Goal: Information Seeking & Learning: Learn about a topic

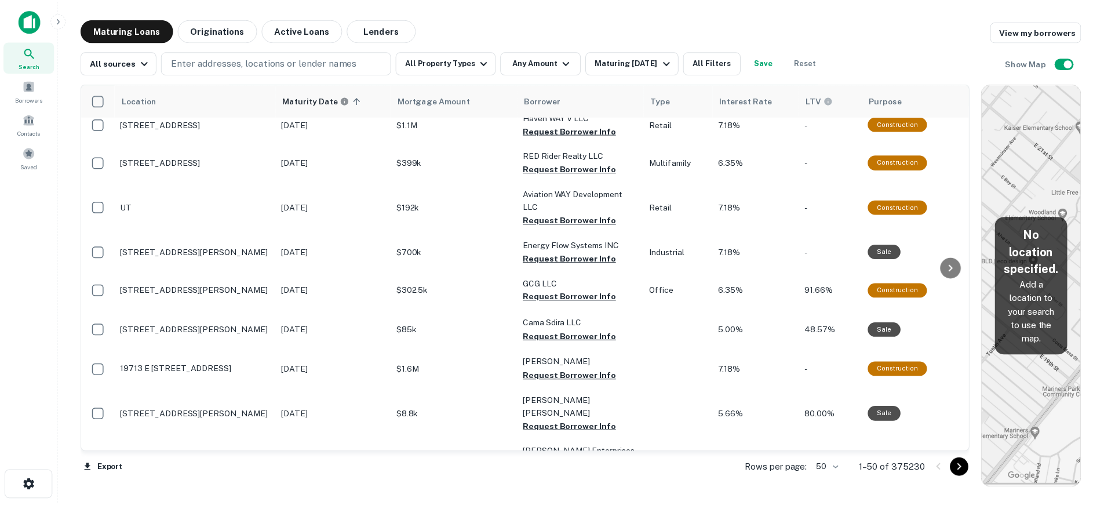
scroll to position [290, 0]
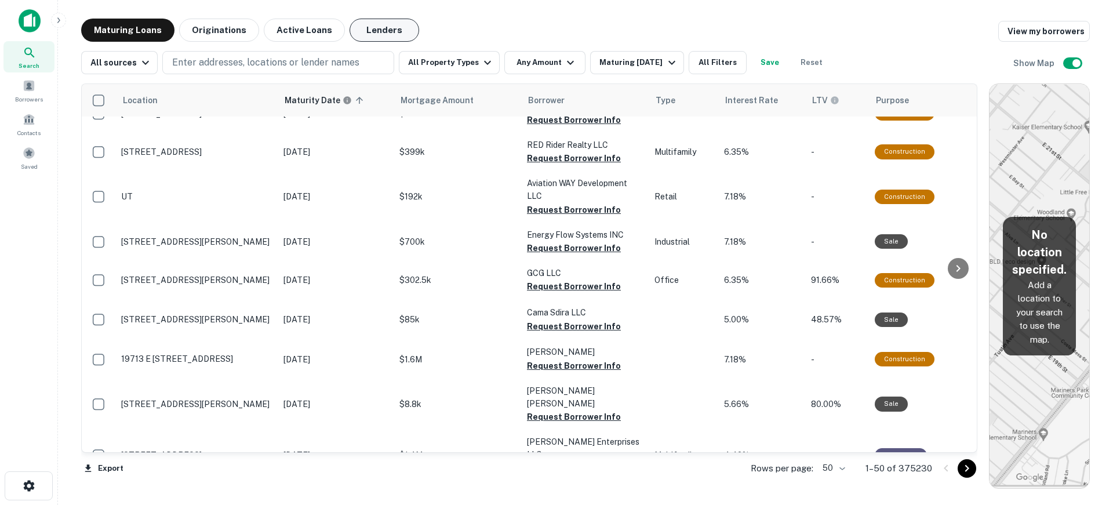
click at [391, 27] on button "Lenders" at bounding box center [384, 30] width 70 height 23
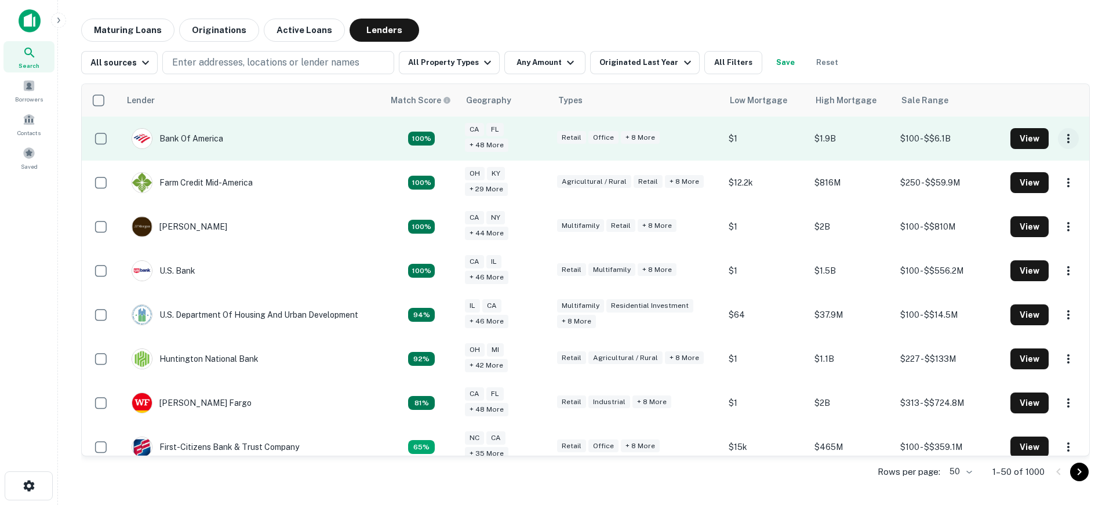
click at [1062, 134] on icon "button" at bounding box center [1068, 139] width 14 height 14
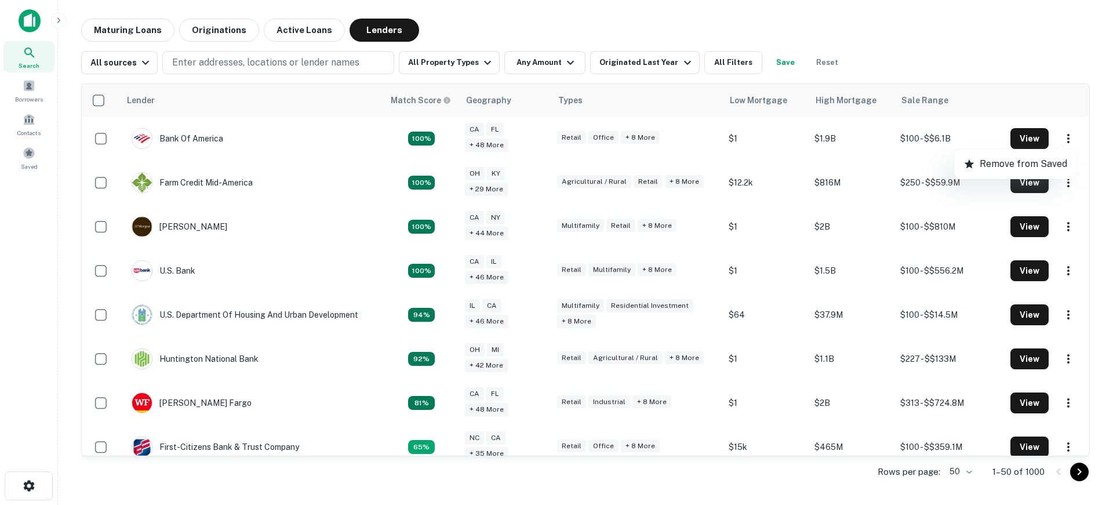
click at [992, 39] on div at bounding box center [556, 252] width 1113 height 505
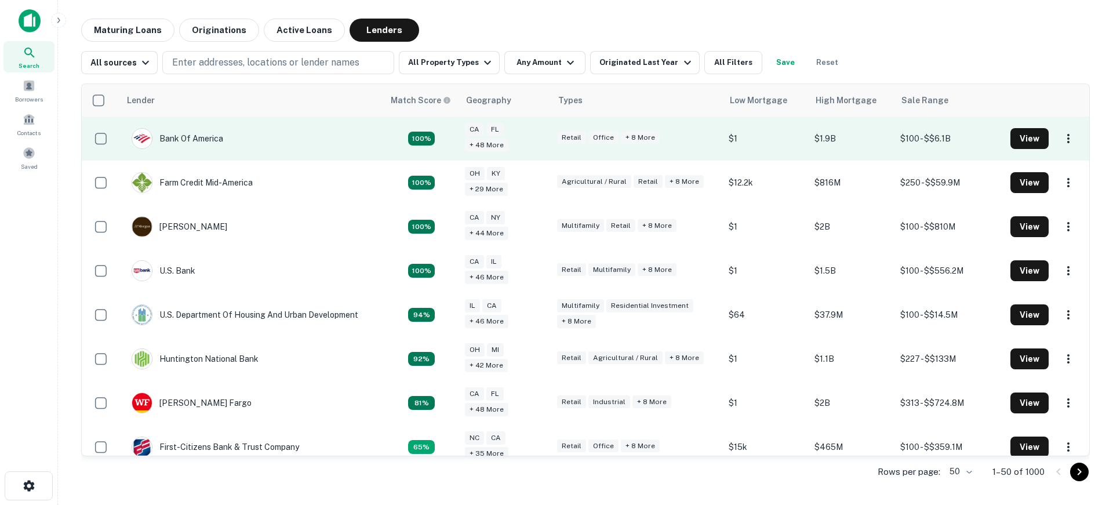
click at [270, 141] on td "Bank Of America" at bounding box center [252, 138] width 264 height 44
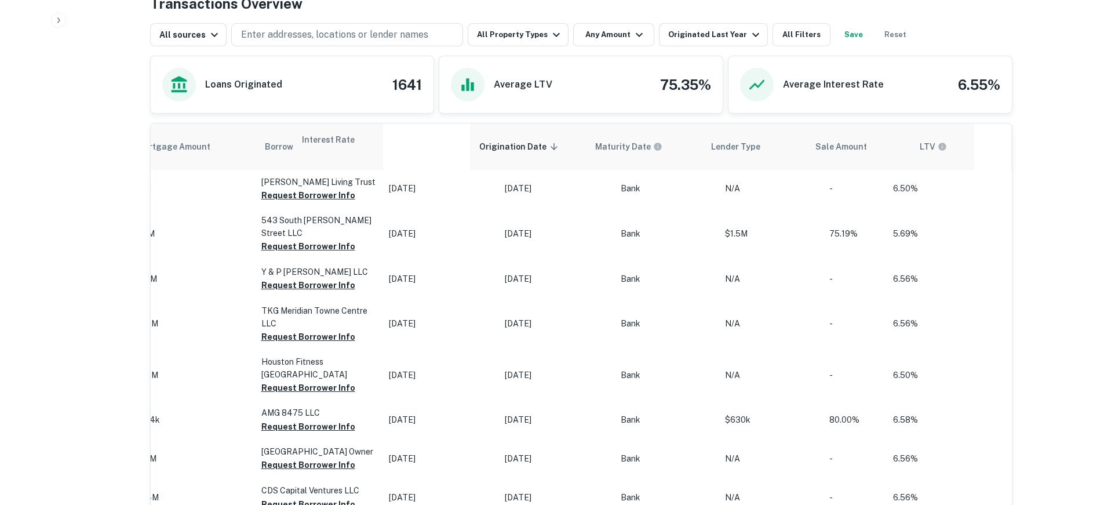
scroll to position [0, 467]
drag, startPoint x: 672, startPoint y: 145, endPoint x: 400, endPoint y: 147, distance: 272.4
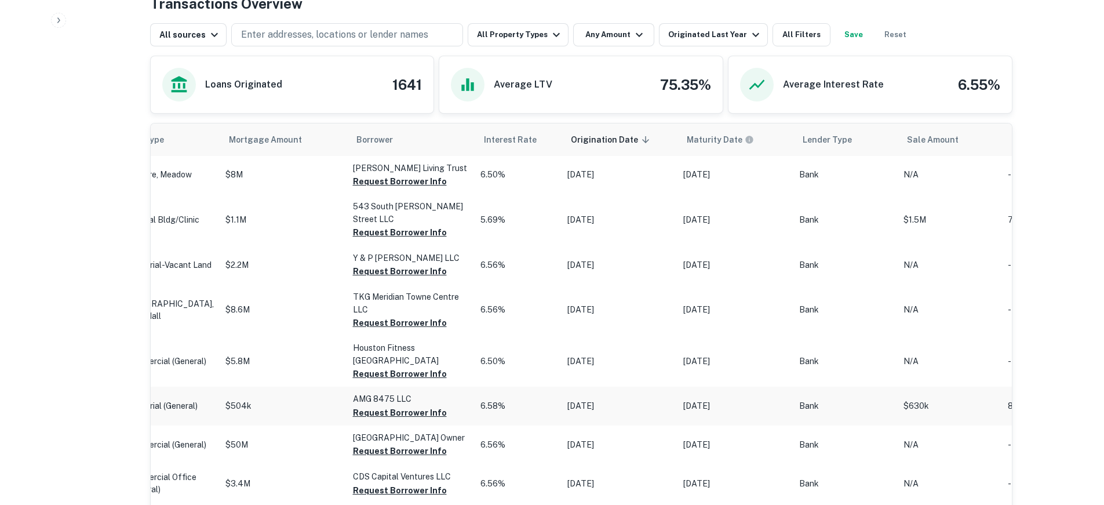
scroll to position [0, 0]
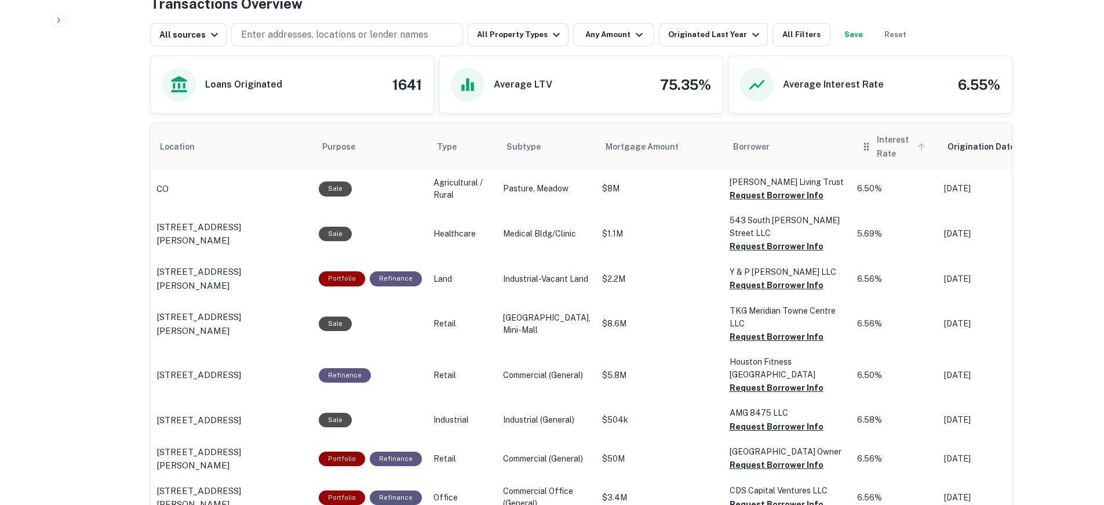
click at [877, 143] on span "Interest Rate" at bounding box center [903, 147] width 52 height 28
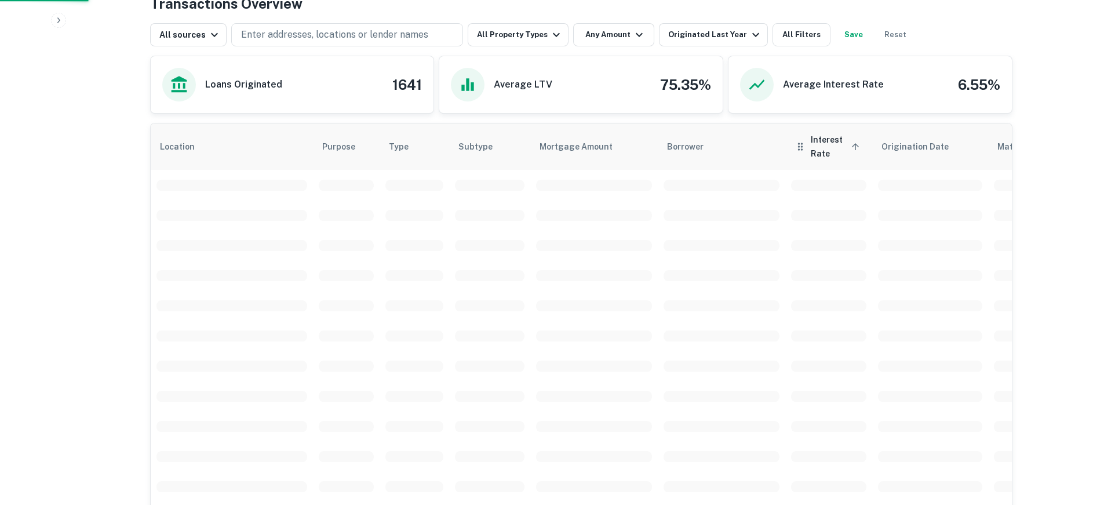
click at [864, 143] on th "Interest Rate sorted ascending" at bounding box center [828, 146] width 87 height 46
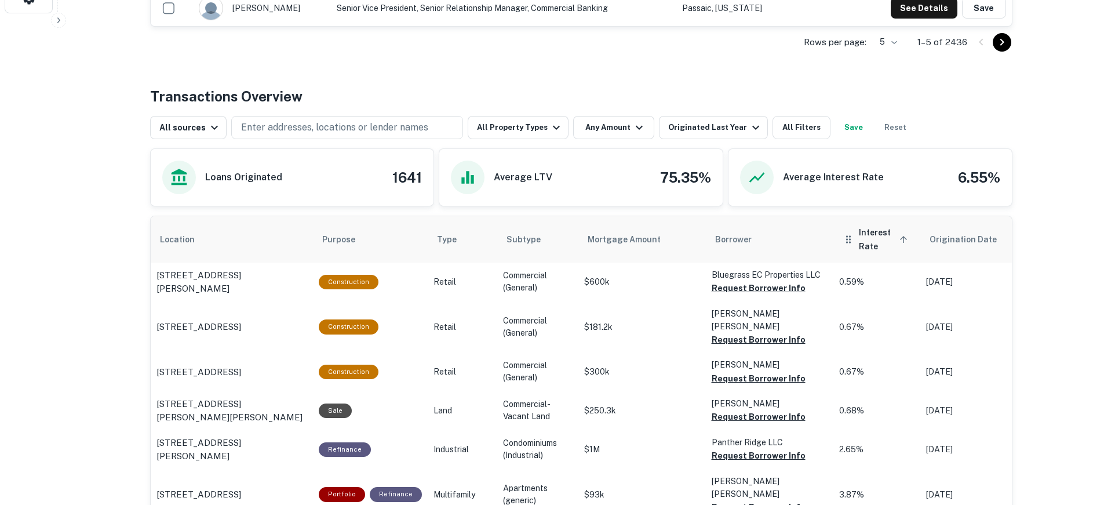
scroll to position [580, 0]
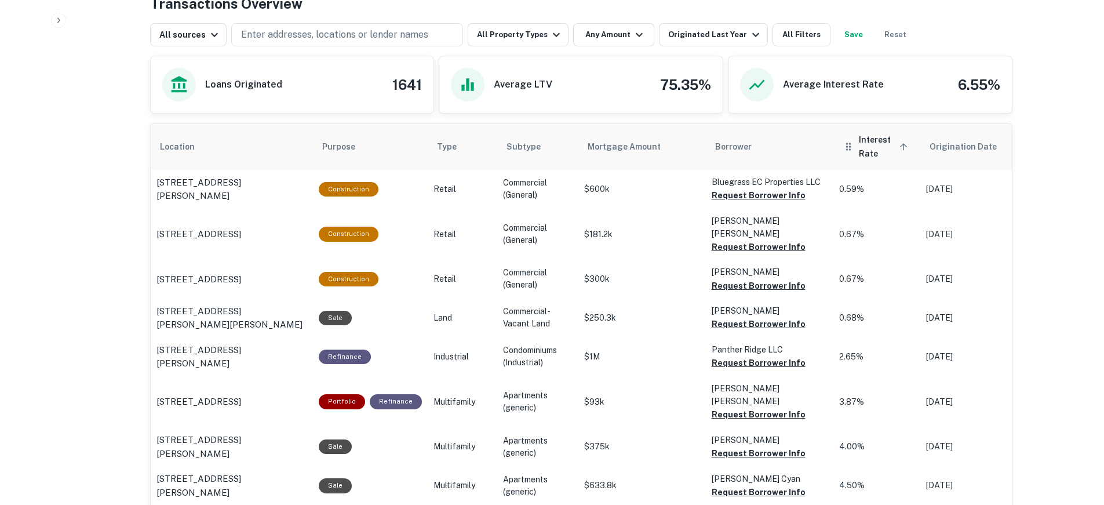
click at [863, 130] on th "Interest Rate sorted ascending" at bounding box center [876, 146] width 87 height 46
click at [871, 141] on span "Interest Rate sorted ascending" at bounding box center [885, 147] width 52 height 28
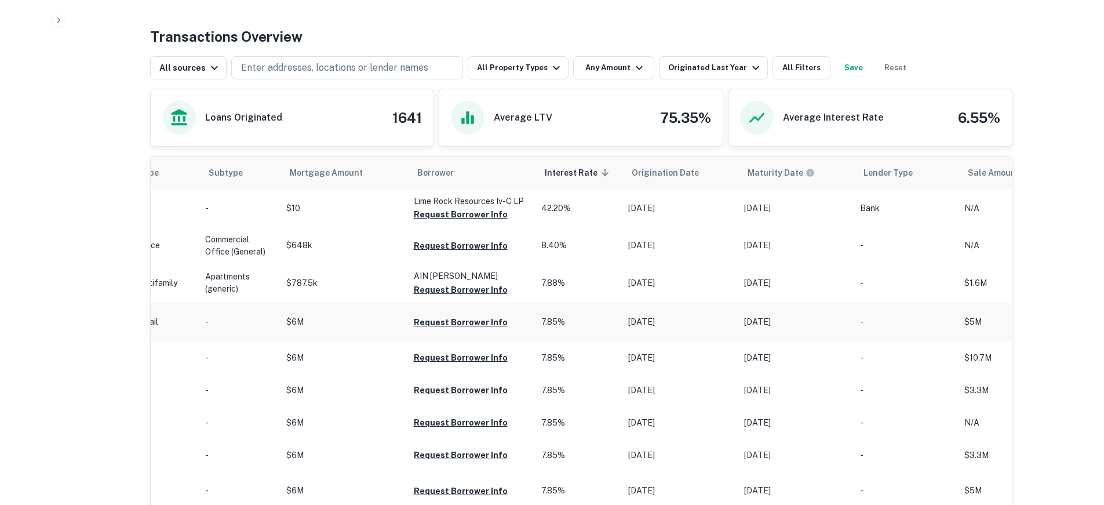
scroll to position [464, 0]
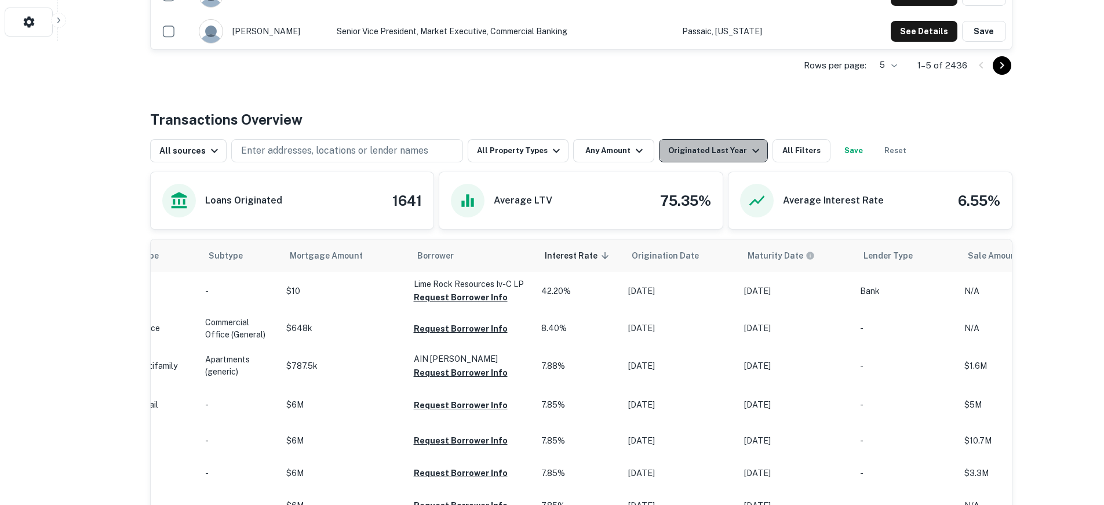
click at [716, 147] on div "Originated Last Year" at bounding box center [715, 151] width 94 height 14
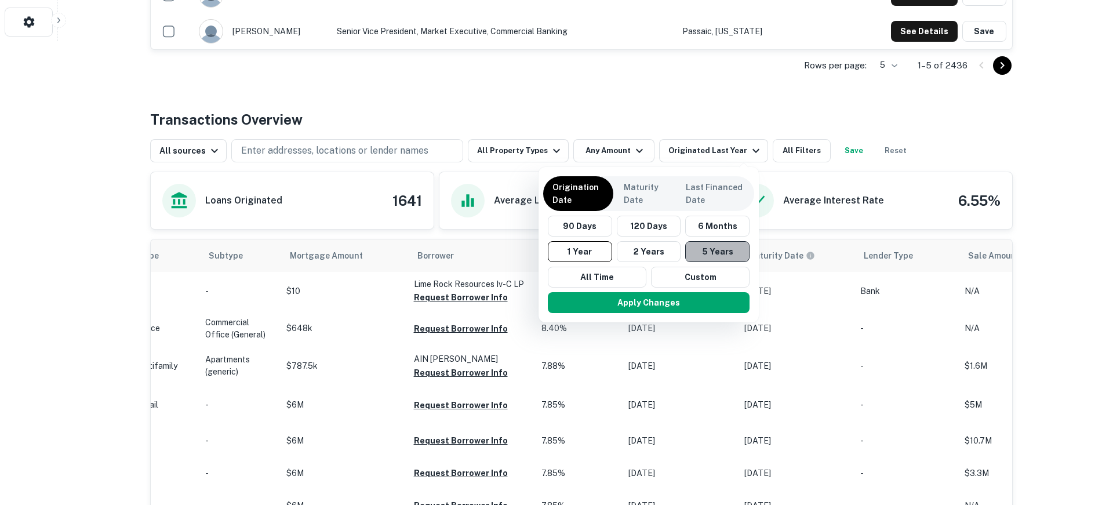
click at [731, 252] on button "5 Years" at bounding box center [717, 251] width 64 height 21
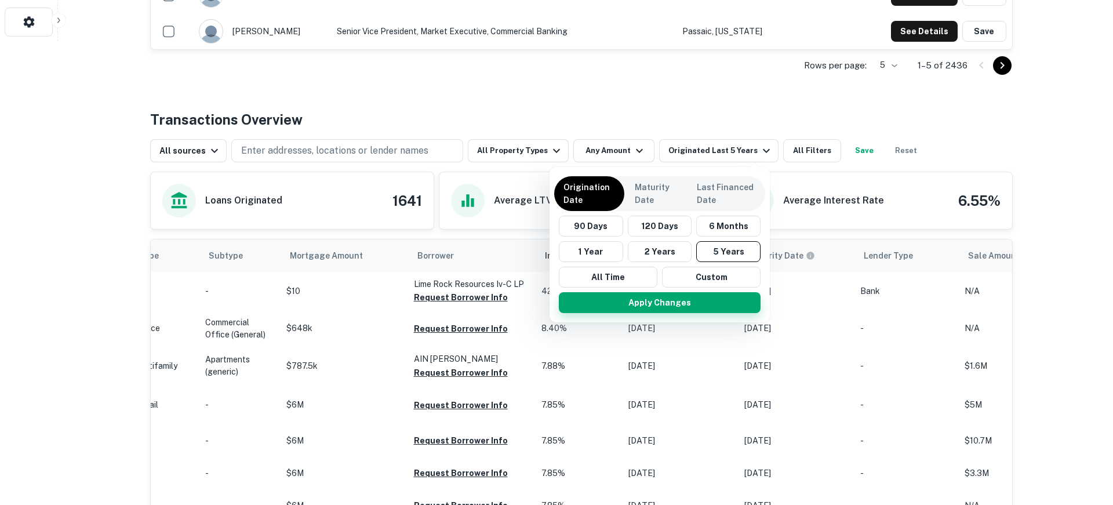
click at [700, 301] on button "Apply Changes" at bounding box center [660, 302] width 202 height 21
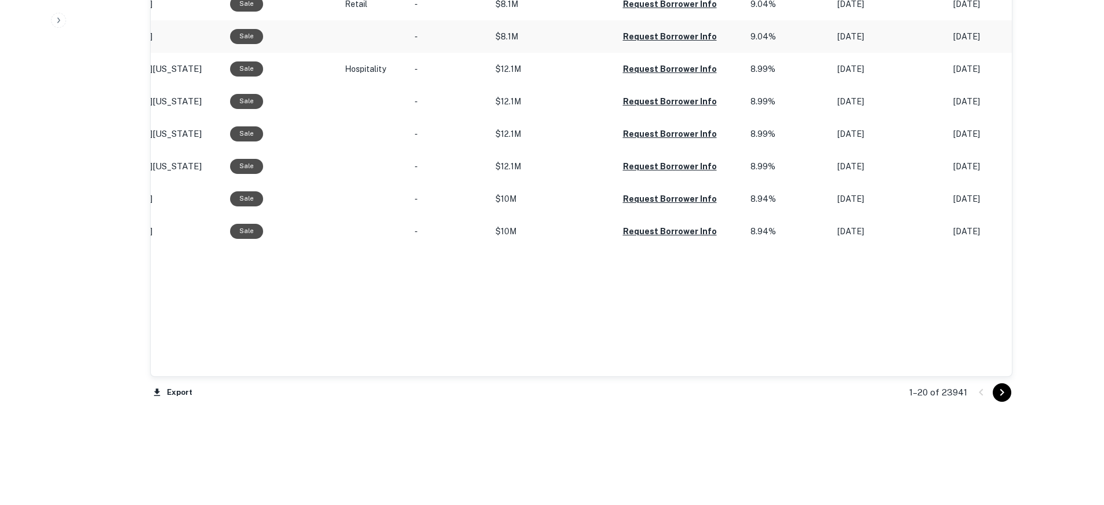
scroll to position [1227, 0]
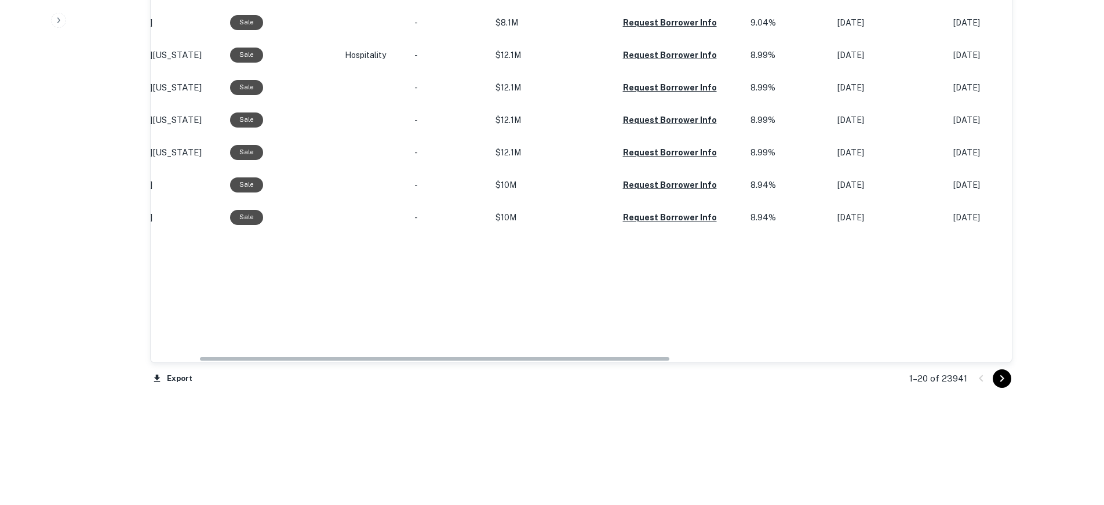
click at [1006, 375] on icon "Go to next page" at bounding box center [1002, 379] width 14 height 14
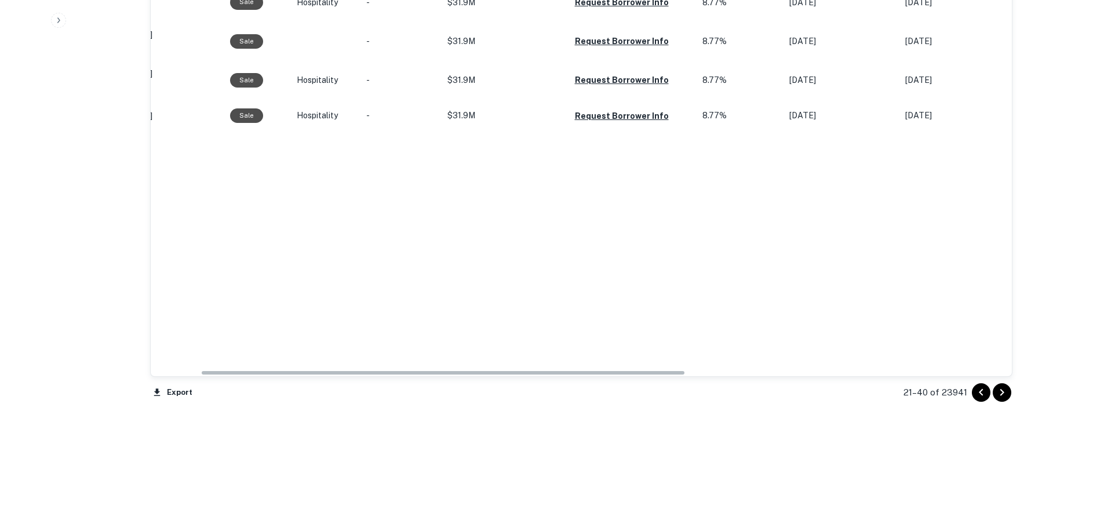
scroll to position [1383, 0]
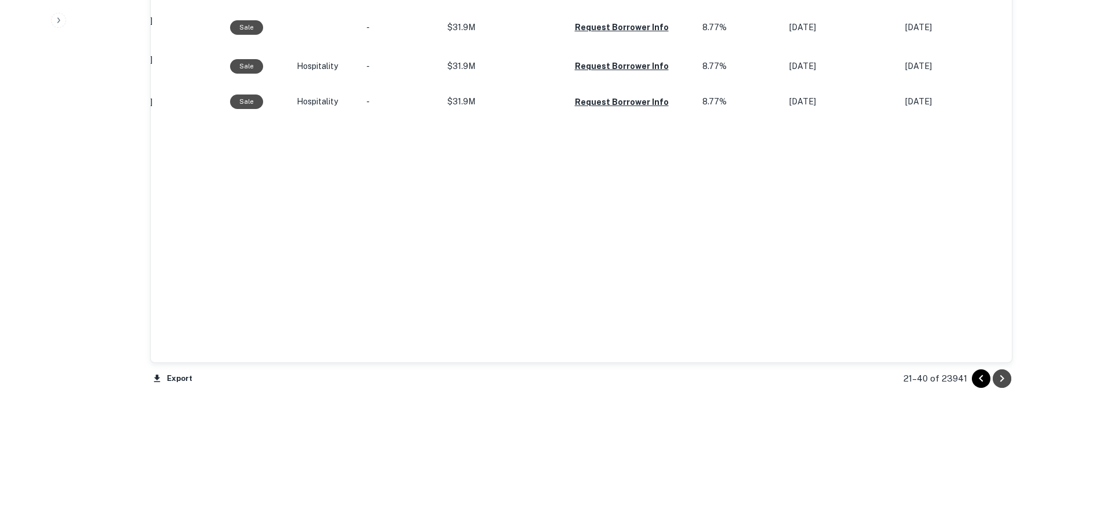
click at [997, 378] on icon "Go to next page" at bounding box center [1002, 379] width 14 height 14
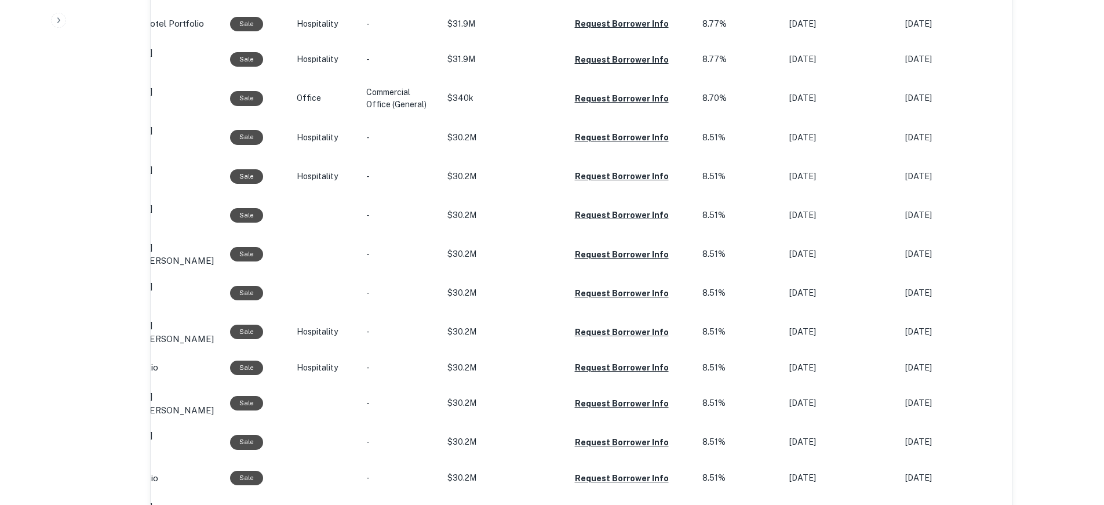
scroll to position [1296, 0]
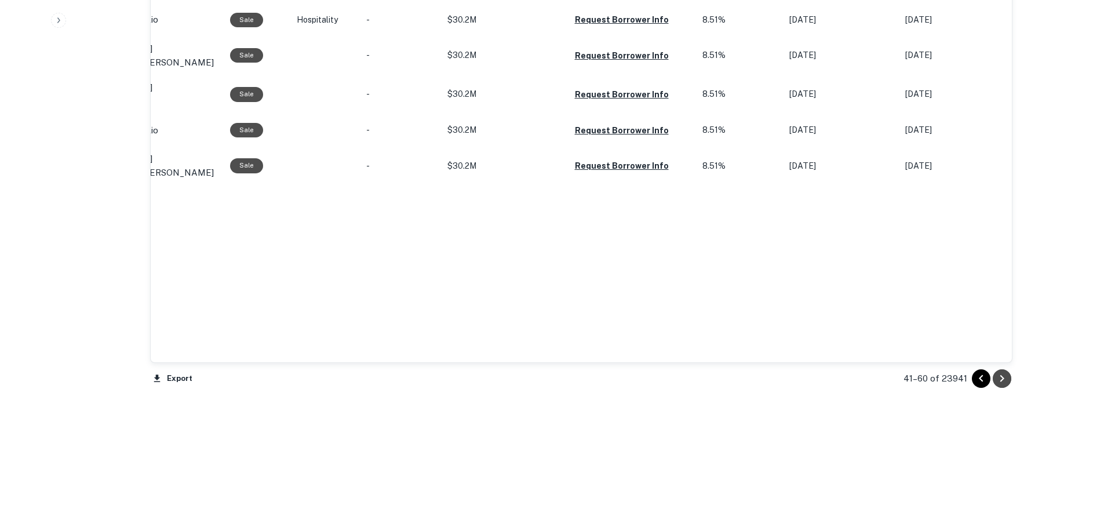
click at [1005, 385] on button "Go to next page" at bounding box center [1002, 378] width 19 height 19
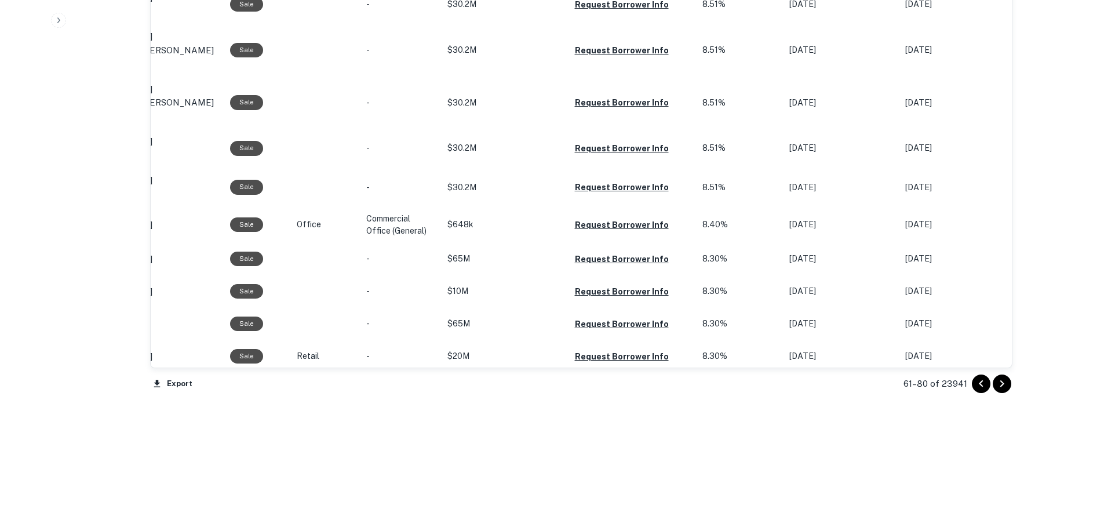
scroll to position [1180, 0]
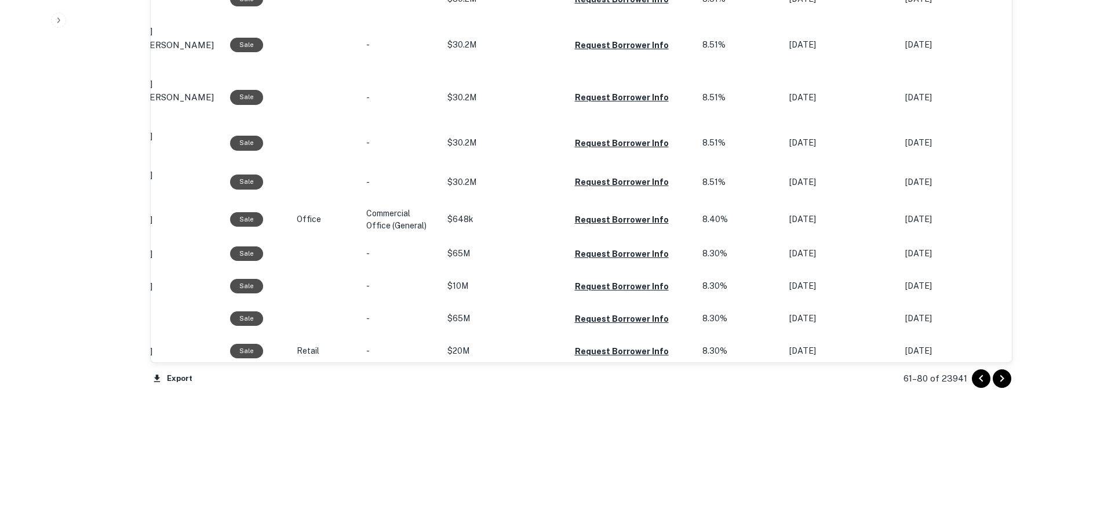
click at [1002, 379] on icon "Go to next page" at bounding box center [1002, 377] width 4 height 7
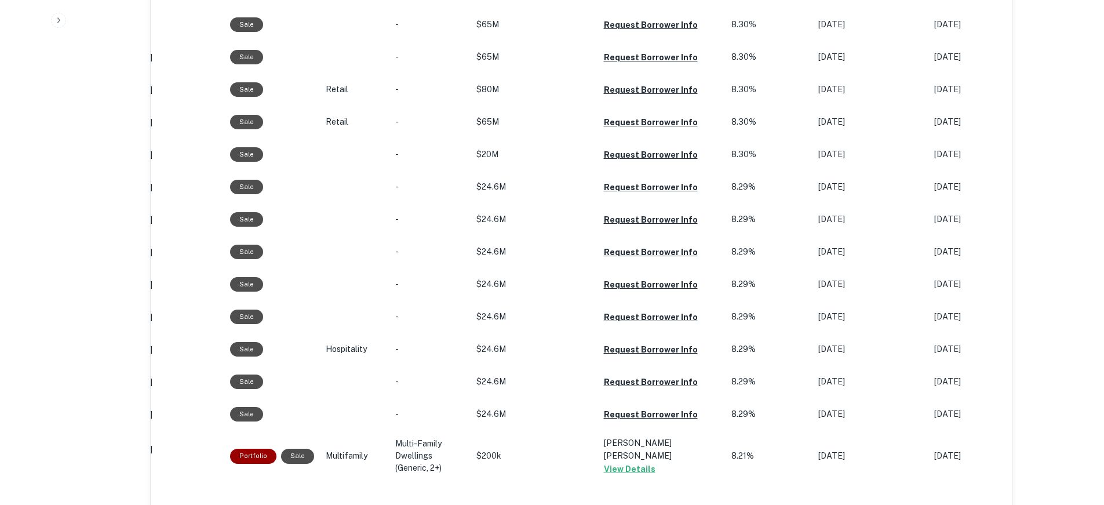
scroll to position [1141, 0]
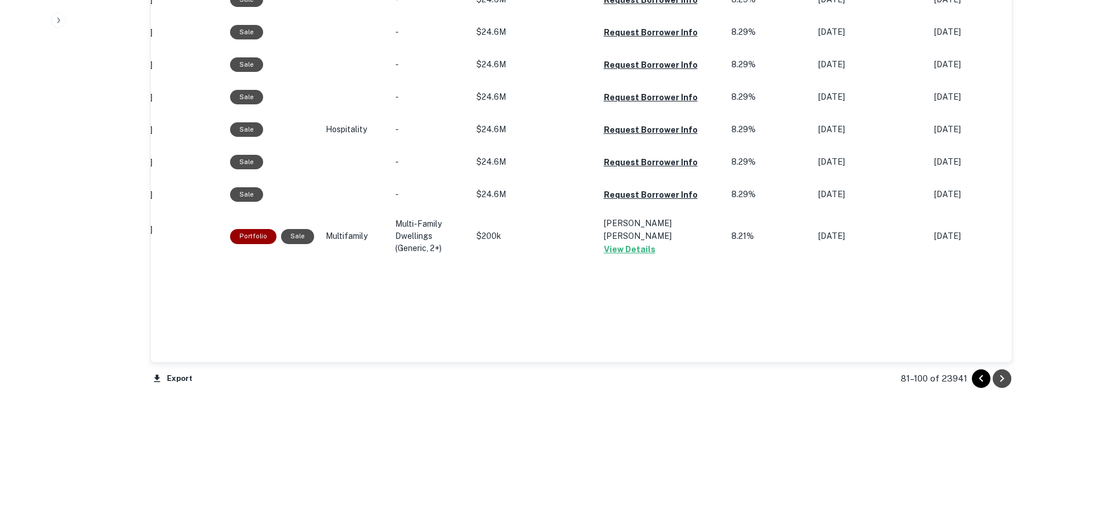
click at [1005, 380] on icon "Go to next page" at bounding box center [1002, 379] width 14 height 14
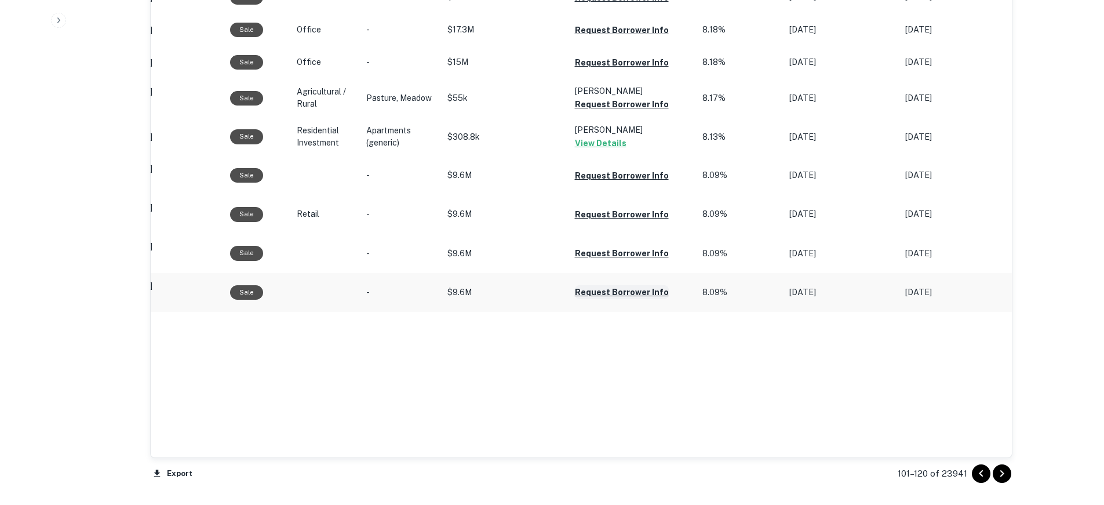
scroll to position [1206, 0]
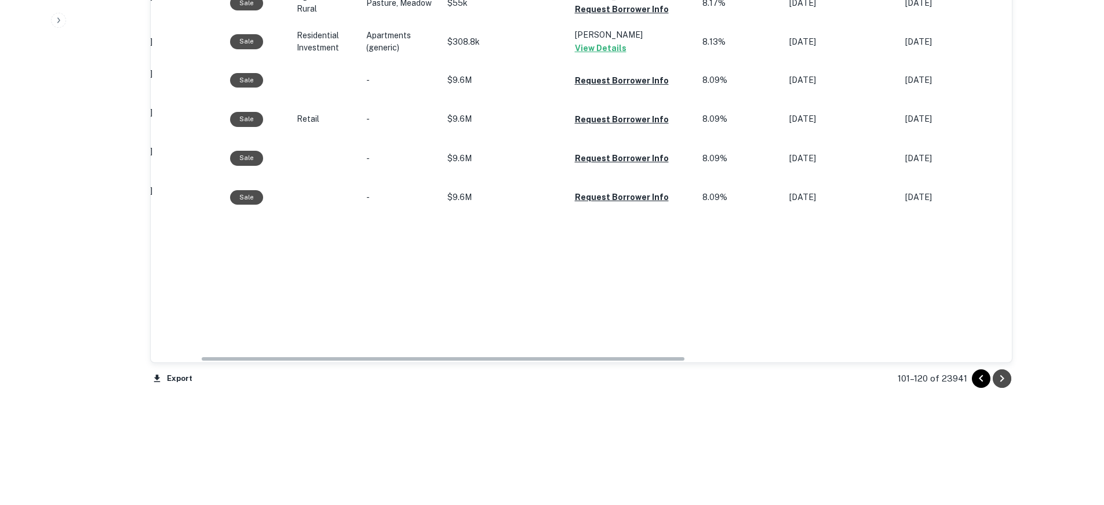
click at [996, 375] on icon "Go to next page" at bounding box center [1002, 379] width 14 height 14
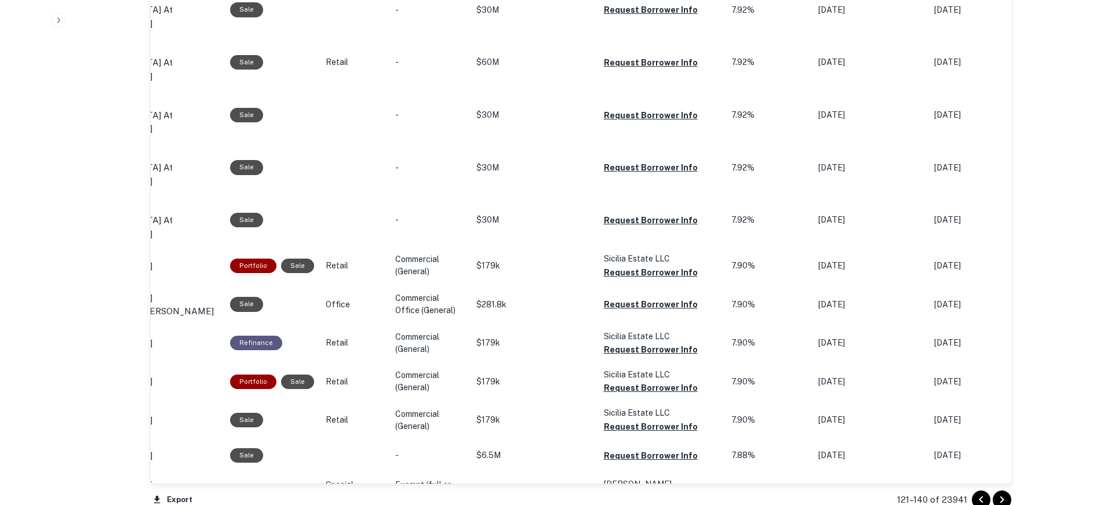
scroll to position [1057, 0]
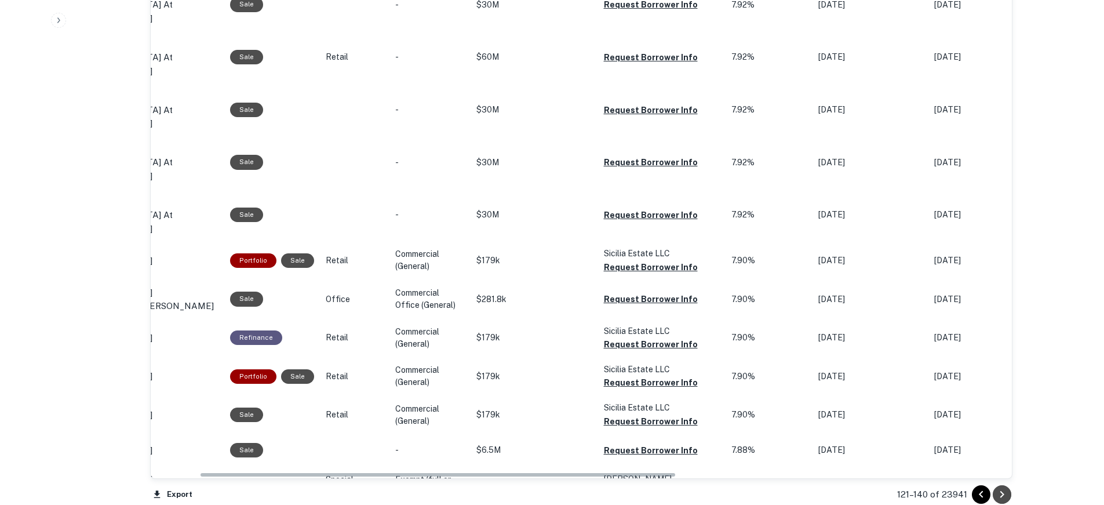
click at [1008, 493] on icon "Go to next page" at bounding box center [1002, 494] width 14 height 14
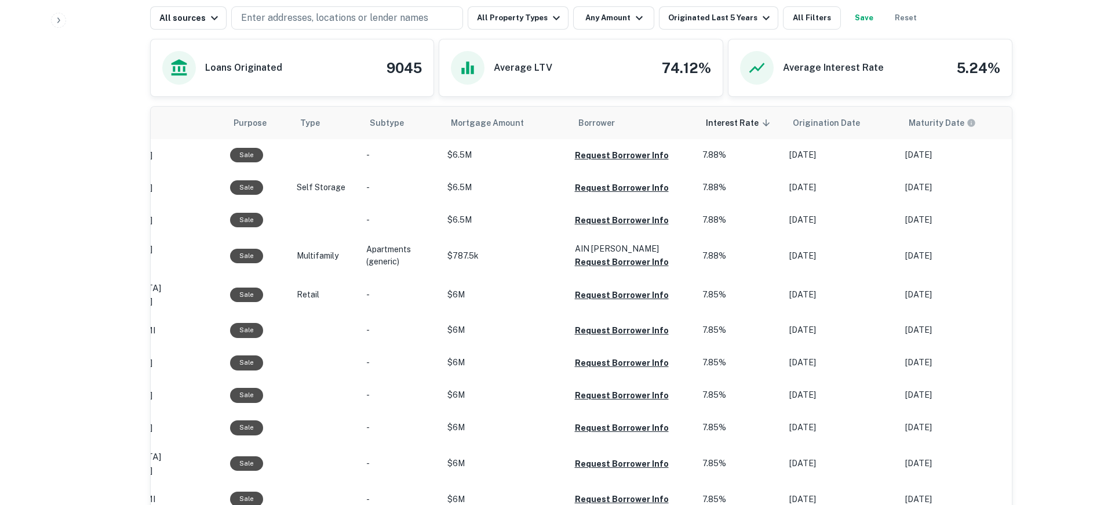
scroll to position [583, 0]
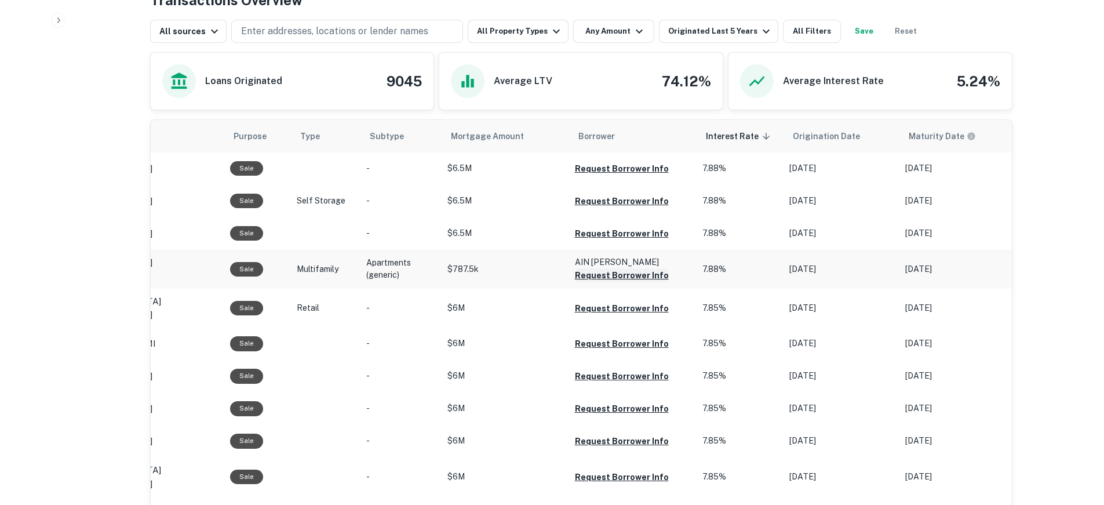
click at [600, 282] on button "Request Borrower Info" at bounding box center [622, 275] width 94 height 14
